Goal: Task Accomplishment & Management: Complete application form

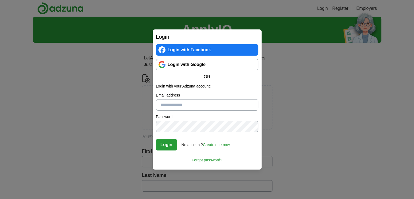
click at [198, 65] on link "Login with Google" at bounding box center [207, 64] width 102 height 11
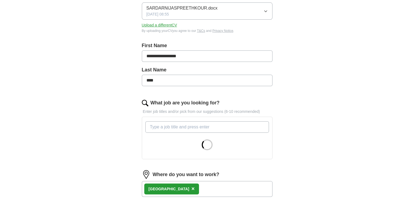
scroll to position [109, 0]
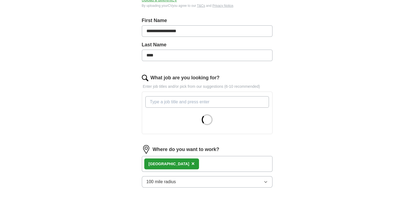
click at [176, 102] on input "What job are you looking for?" at bounding box center [206, 101] width 123 height 11
click at [191, 162] on span "×" at bounding box center [192, 163] width 3 height 6
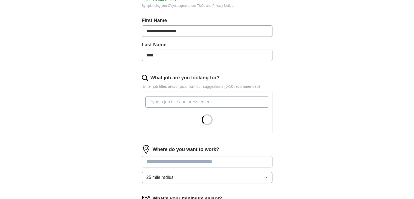
click at [189, 101] on input "What job are you looking for?" at bounding box center [206, 101] width 123 height 11
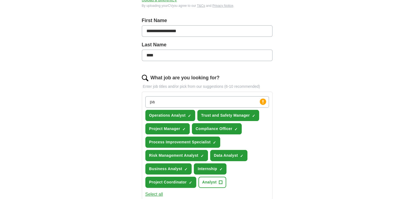
click at [119, 122] on div "**********" at bounding box center [207, 132] width 348 height 448
click at [169, 99] on input "pa" at bounding box center [206, 101] width 123 height 11
type input "p"
click at [108, 133] on div "**********" at bounding box center [207, 132] width 348 height 448
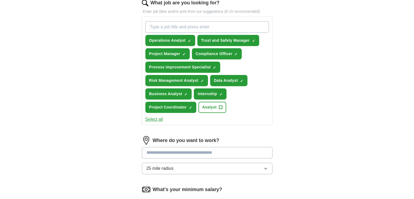
scroll to position [190, 0]
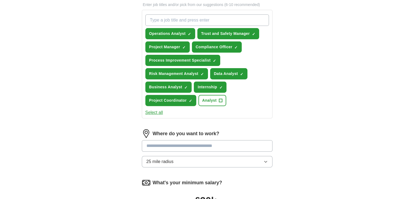
click at [156, 112] on button "Select all" at bounding box center [154, 112] width 18 height 7
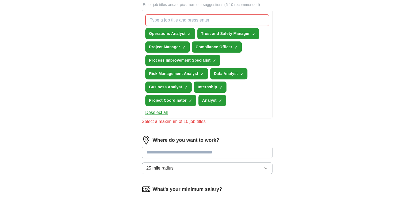
click at [159, 110] on button "Deselect all" at bounding box center [156, 112] width 23 height 7
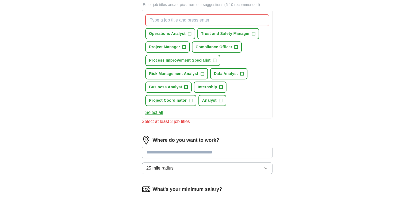
click at [159, 110] on button "Select all" at bounding box center [154, 112] width 18 height 7
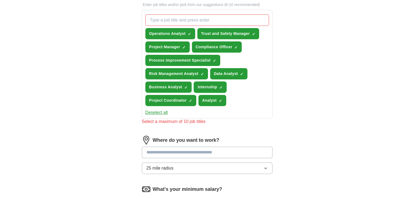
click at [0, 0] on span "×" at bounding box center [0, 0] width 0 height 0
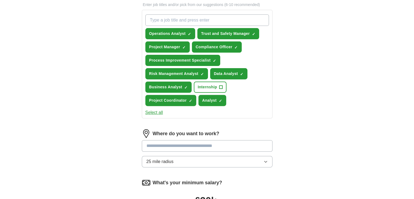
click at [126, 114] on div "**********" at bounding box center [207, 65] width 174 height 417
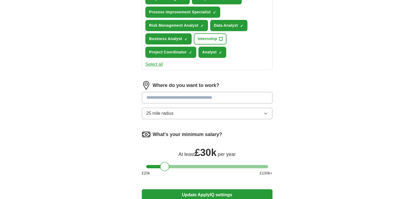
scroll to position [245, 0]
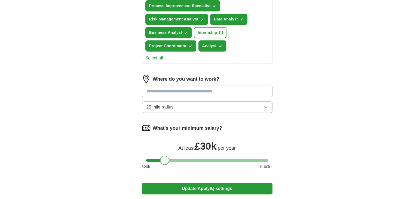
click at [188, 89] on input at bounding box center [207, 90] width 131 height 11
type input "*"
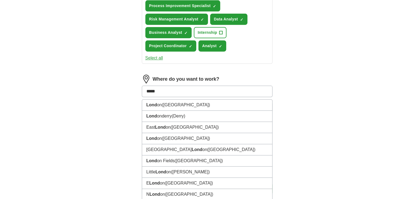
type input "******"
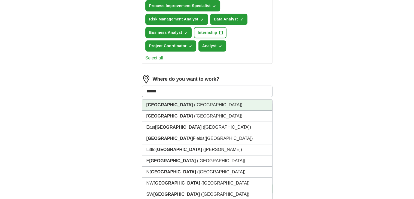
click at [176, 105] on li "[GEOGRAPHIC_DATA] ([GEOGRAPHIC_DATA])" at bounding box center [207, 104] width 130 height 11
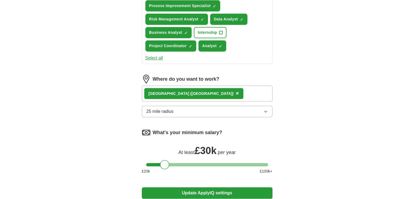
click at [193, 110] on button "25 mile radius" at bounding box center [207, 111] width 131 height 11
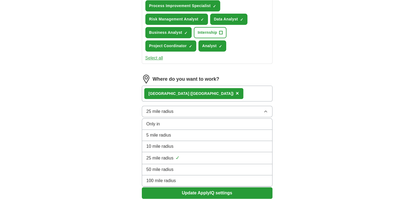
click at [170, 177] on span "100 mile radius" at bounding box center [161, 180] width 30 height 7
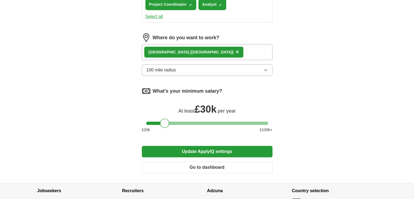
scroll to position [299, 0]
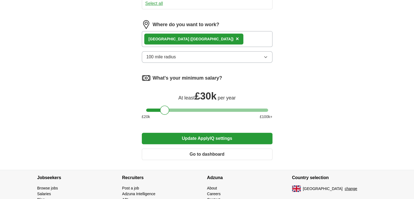
click at [212, 139] on button "Update ApplyIQ settings" at bounding box center [207, 137] width 131 height 11
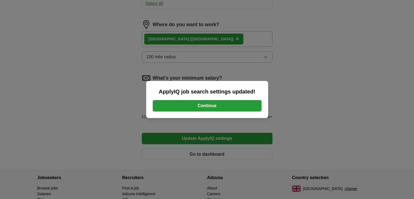
click at [203, 104] on button "Continue" at bounding box center [207, 105] width 109 height 11
